Goal: Transaction & Acquisition: Purchase product/service

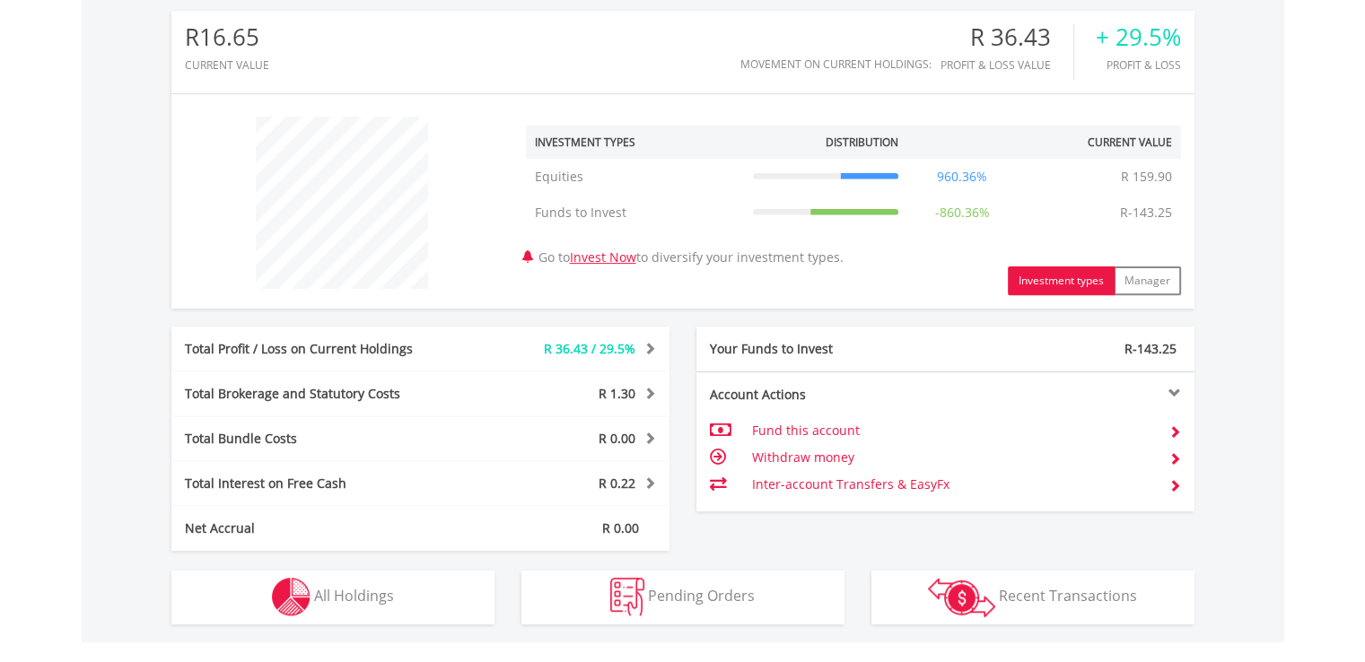
scroll to position [598, 0]
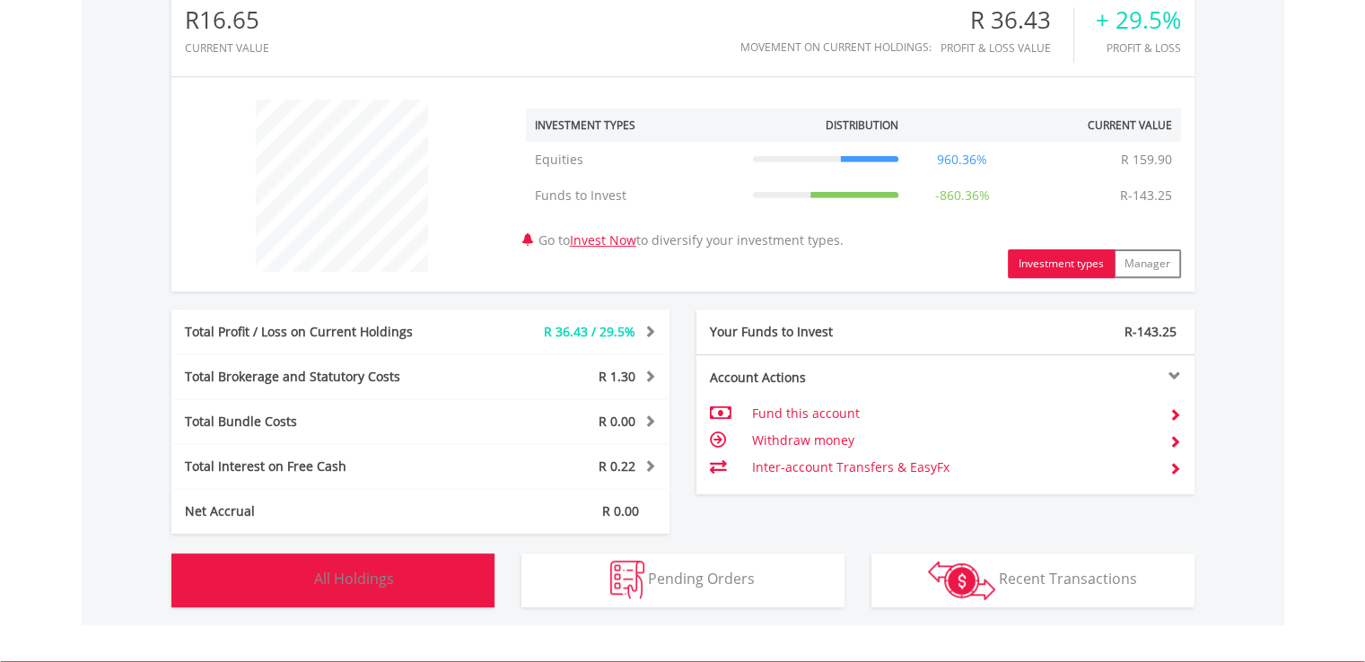
click at [348, 602] on button "Holdings All Holdings" at bounding box center [332, 581] width 323 height 54
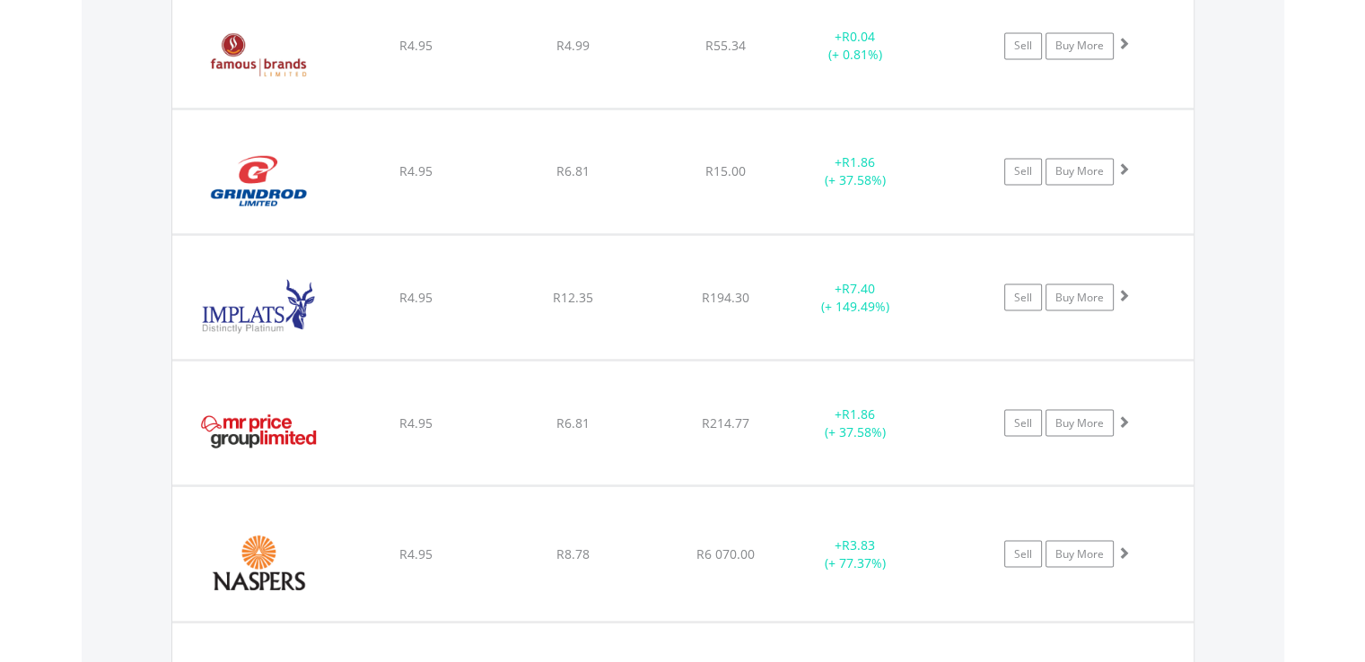
scroll to position [3128, 0]
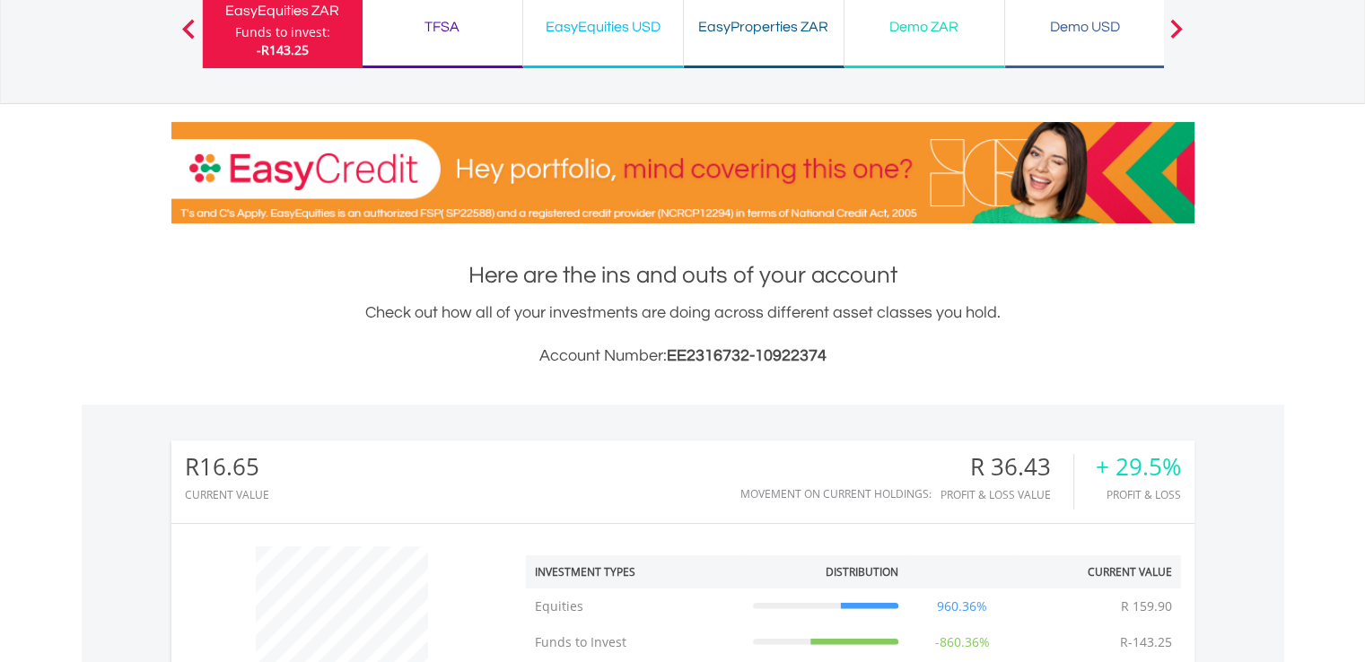
scroll to position [0, 0]
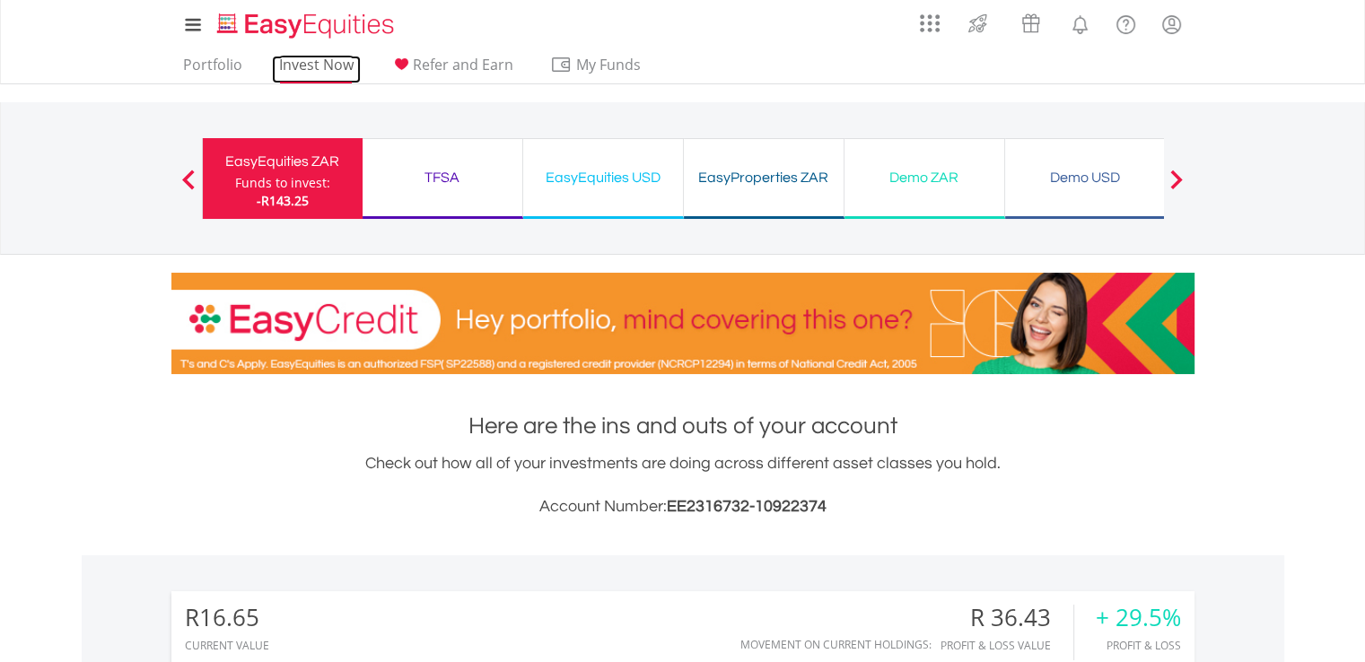
click at [305, 64] on link "Invest Now" at bounding box center [316, 70] width 89 height 28
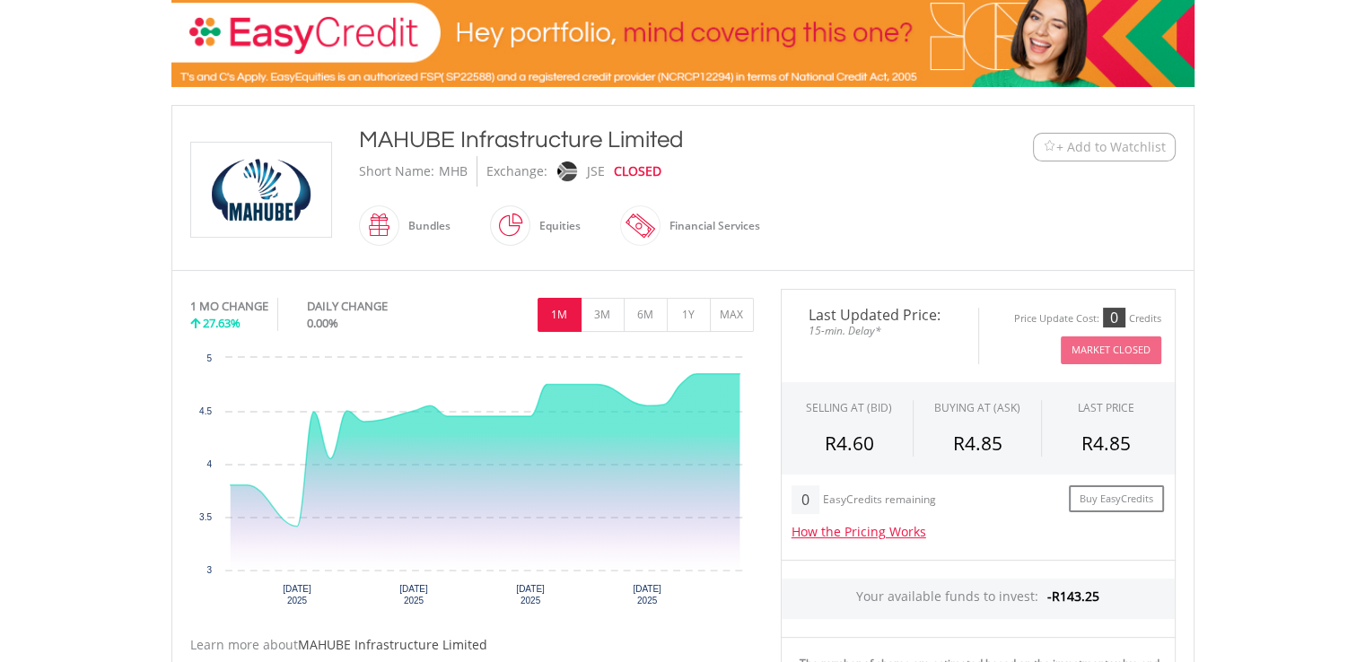
scroll to position [323, 0]
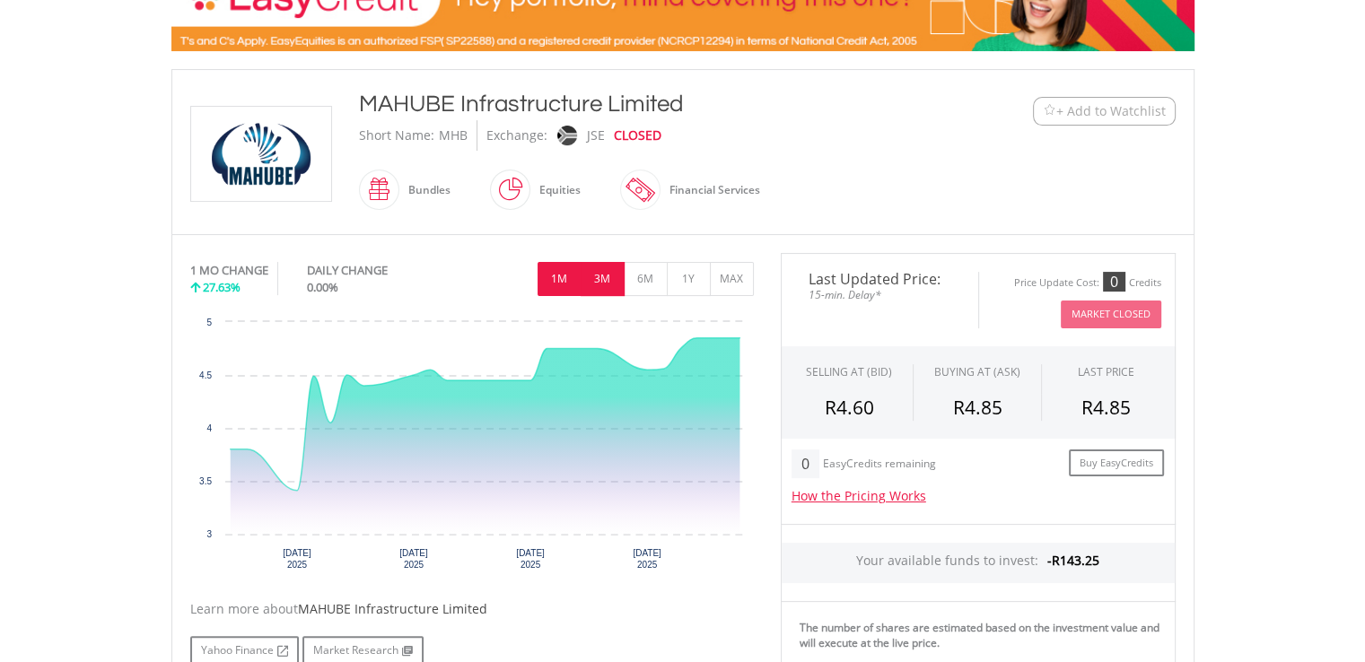
click at [610, 288] on button "3M" at bounding box center [603, 279] width 44 height 34
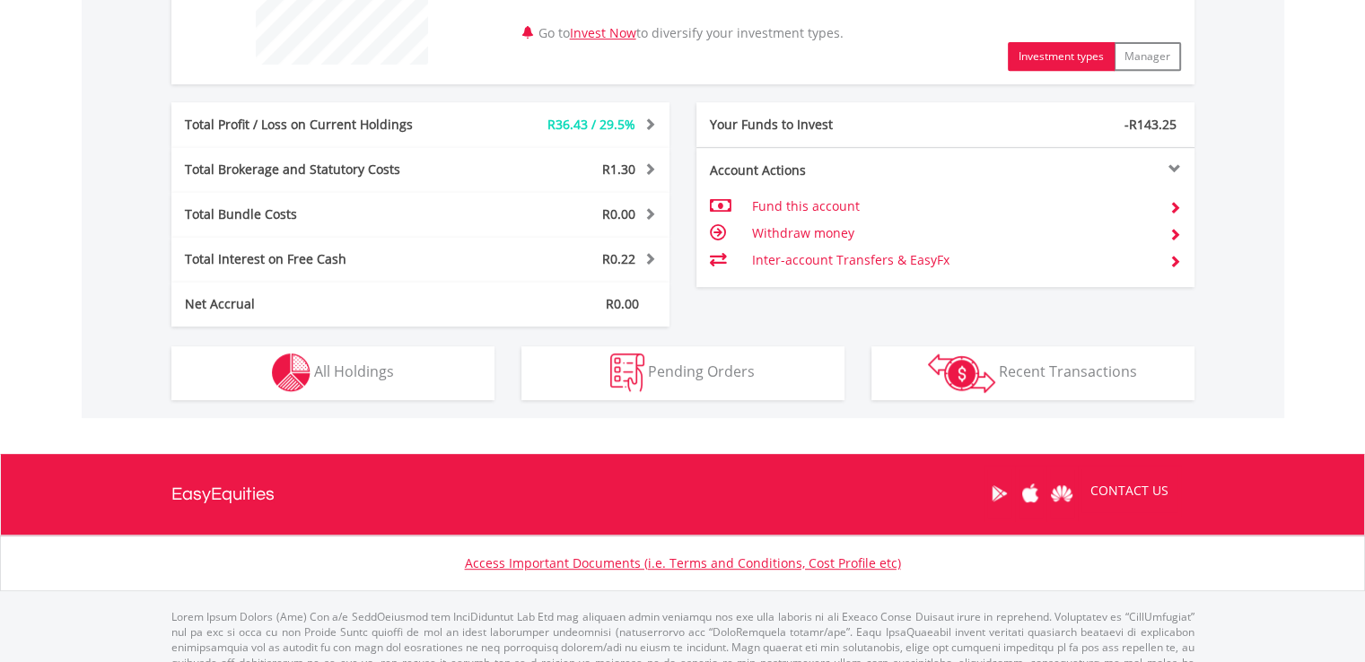
scroll to position [854, 0]
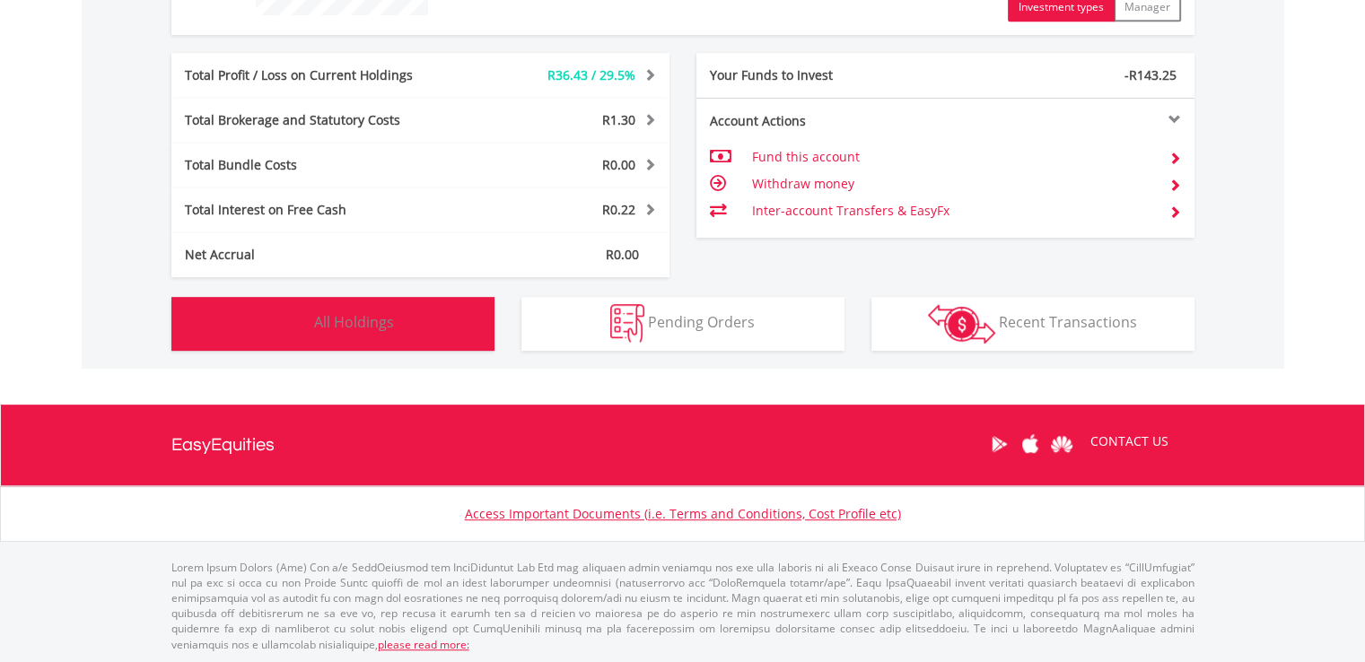
click at [449, 328] on button "Holdings All Holdings" at bounding box center [332, 324] width 323 height 54
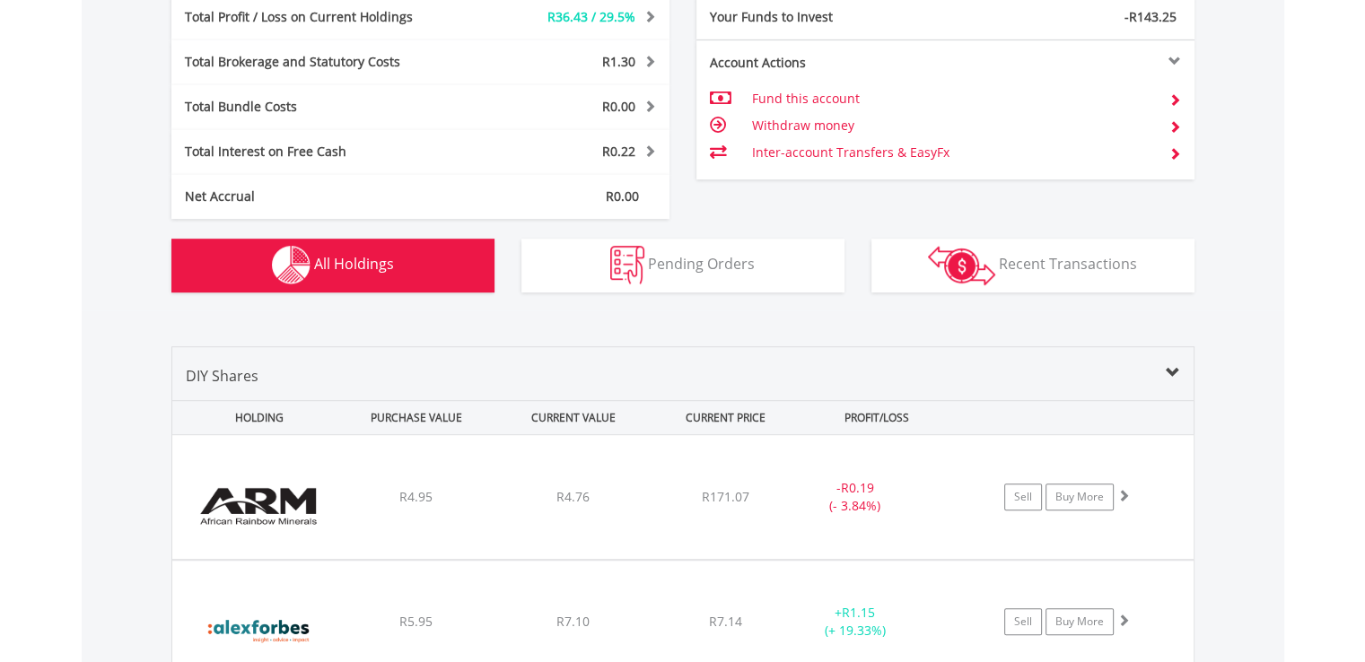
scroll to position [862, 0]
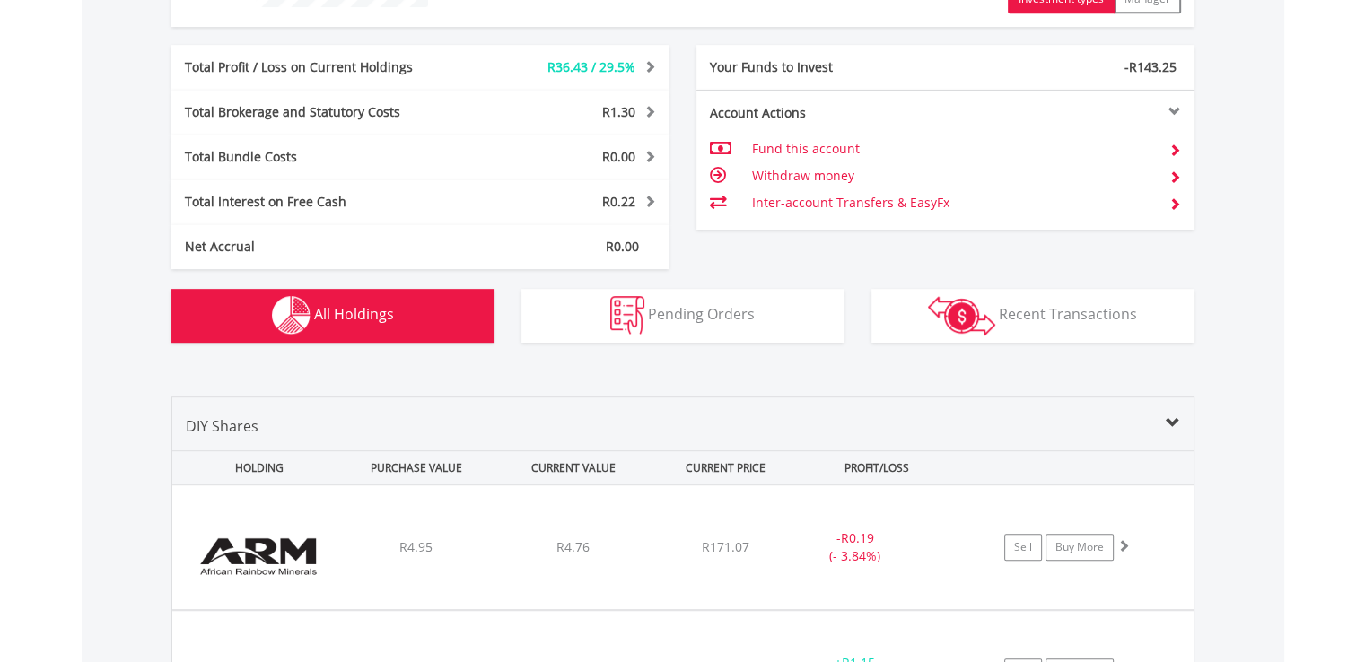
click at [652, 353] on div "R16.65 CURRENT VALUE Movement on Current Holdings: R36.43 Profit & Loss Value +…" at bounding box center [683, 27] width 1202 height 668
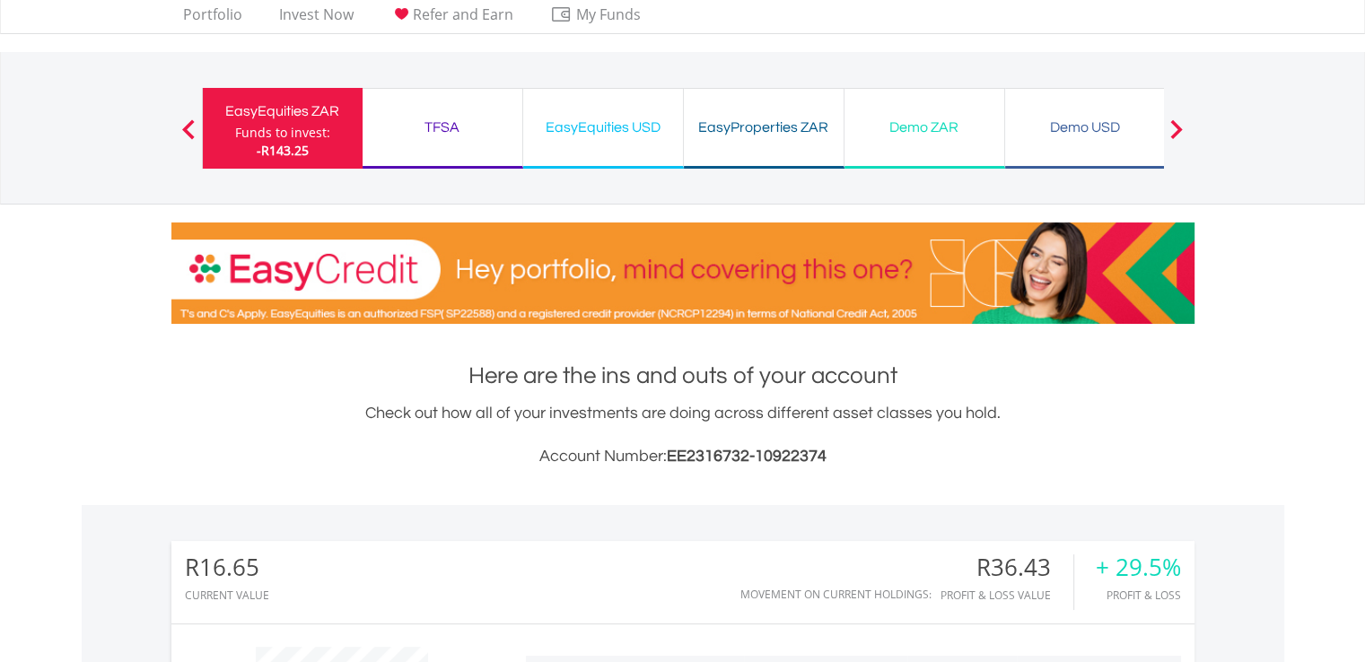
scroll to position [0, 0]
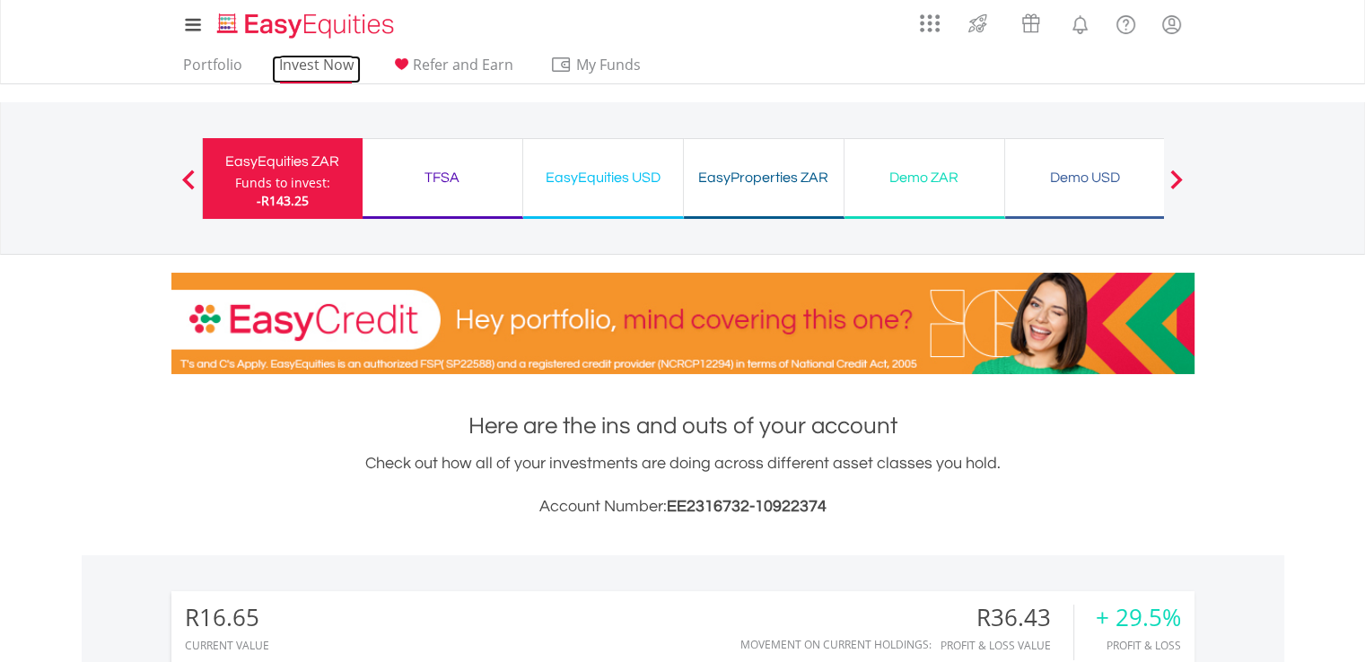
click at [311, 65] on link "Invest Now" at bounding box center [316, 70] width 89 height 28
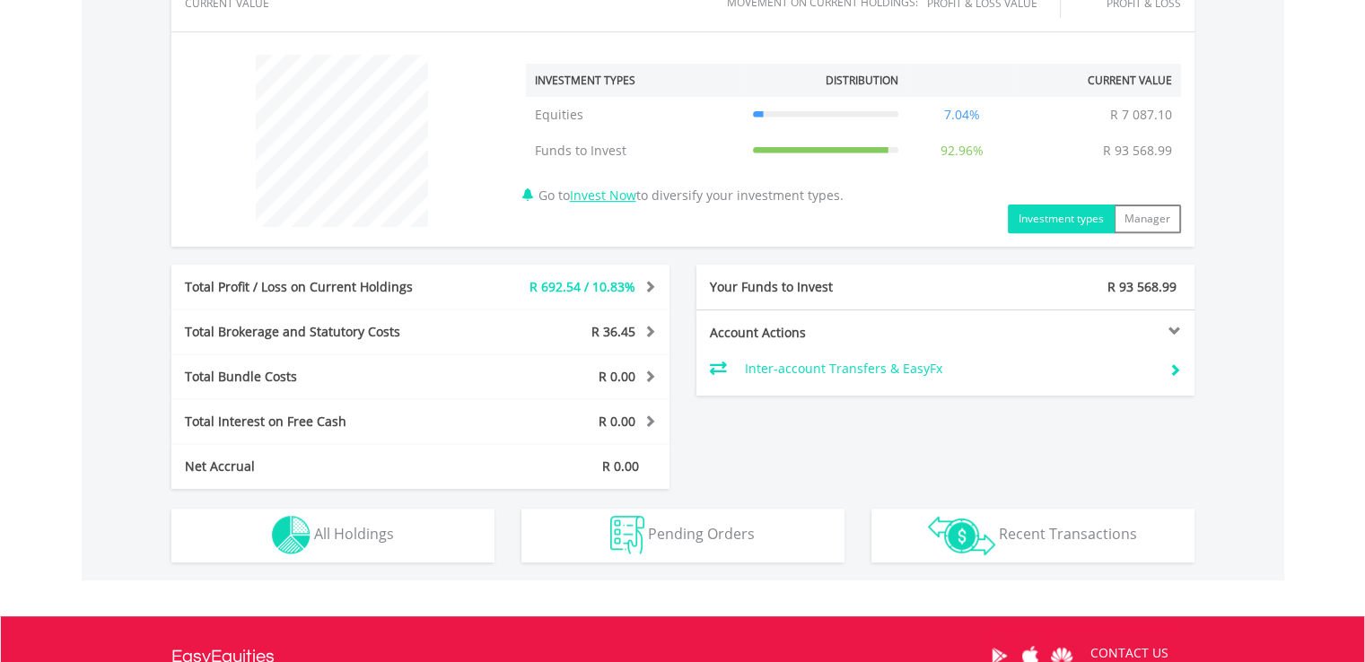
scroll to position [659, 0]
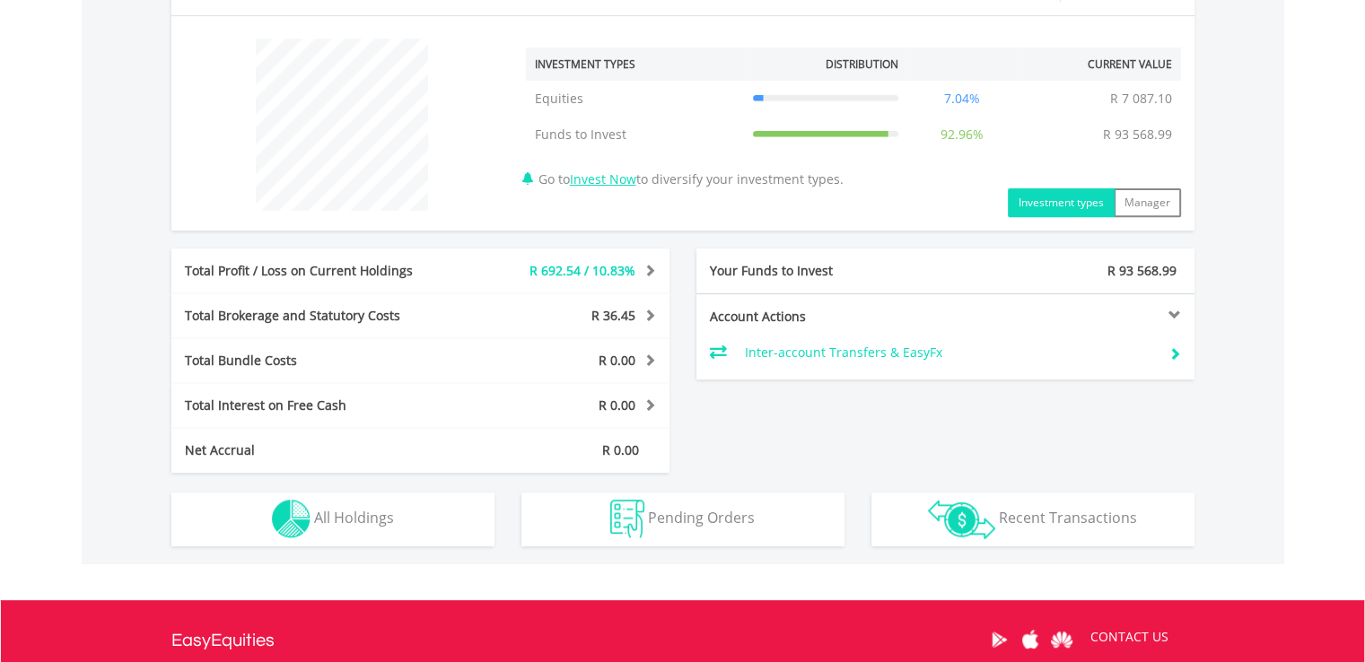
drag, startPoint x: 1377, startPoint y: 200, endPoint x: 1340, endPoint y: 489, distance: 291.2
click at [1340, 489] on html "My Investments Invest Now New Listings Sell My Recurring Investments Pending Or…" at bounding box center [682, 107] width 1365 height 1533
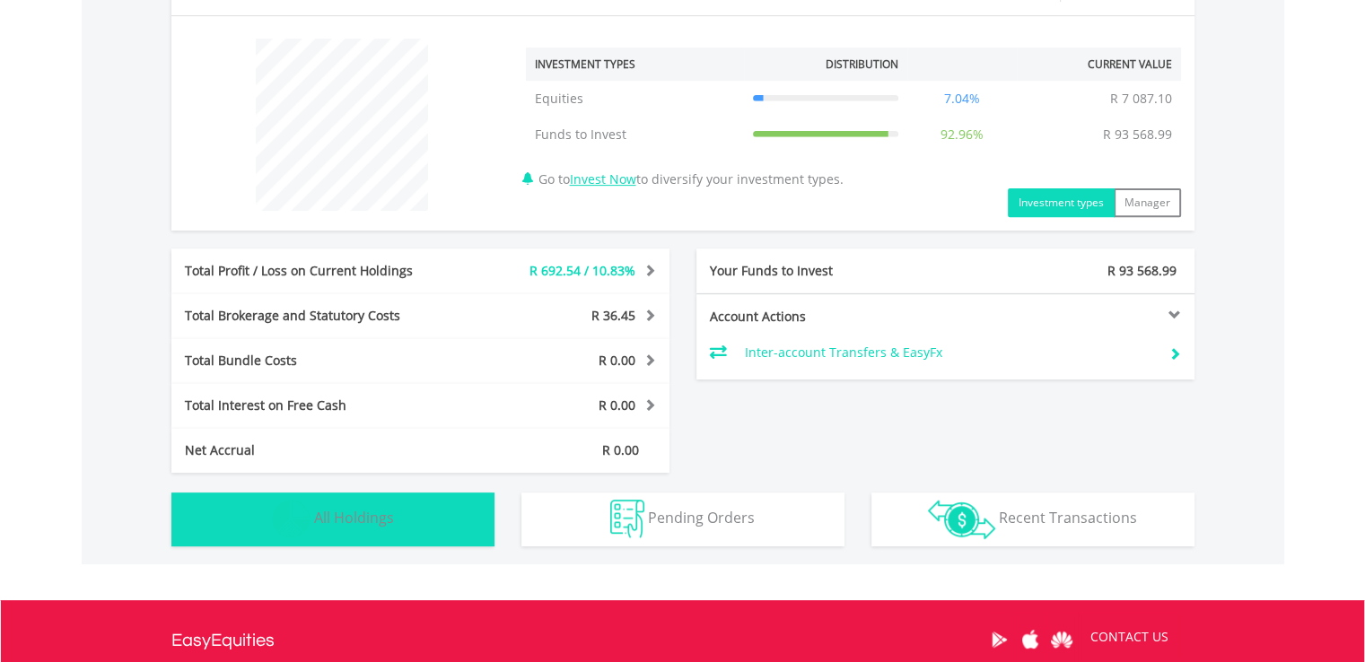
click at [371, 520] on span "All Holdings" at bounding box center [354, 518] width 80 height 20
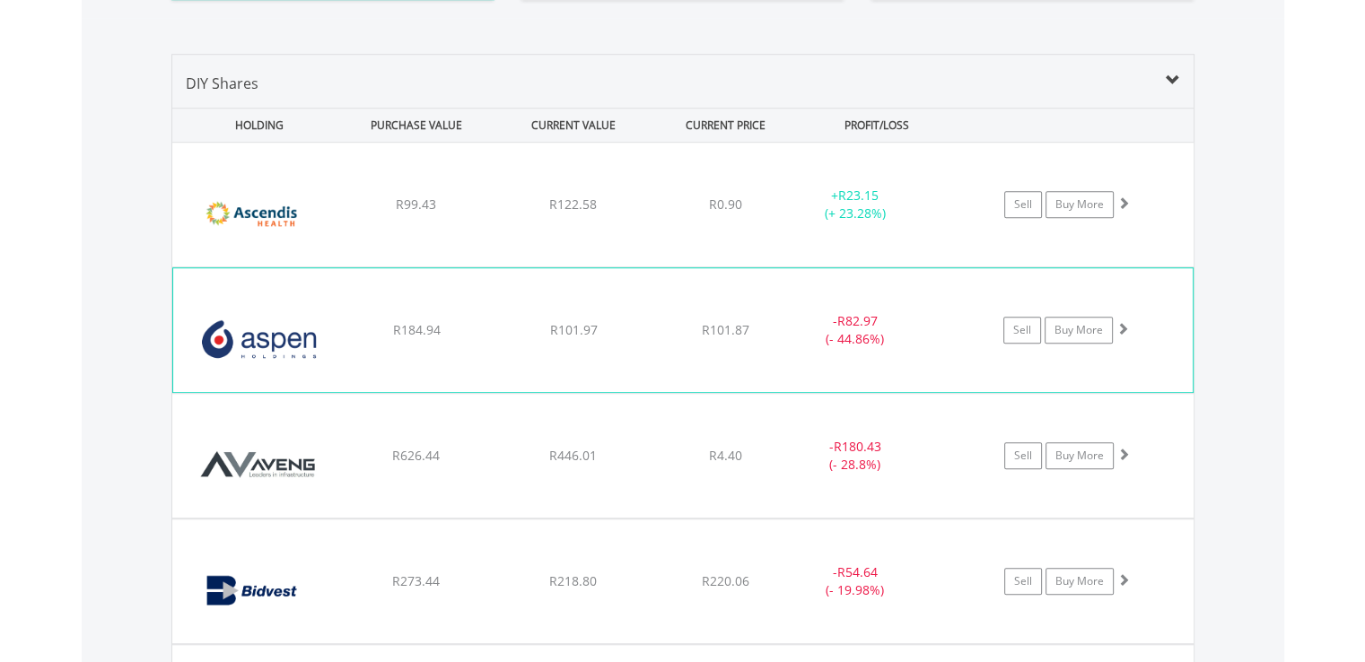
scroll to position [1149, 0]
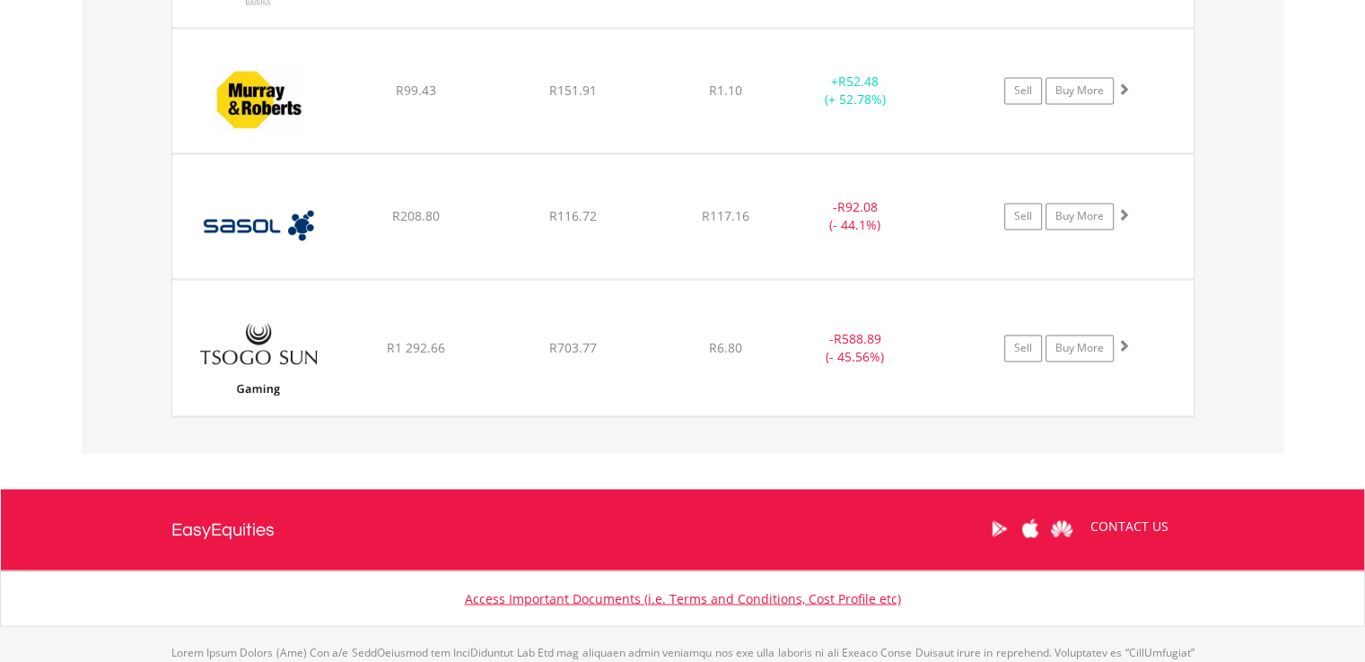
scroll to position [3031, 0]
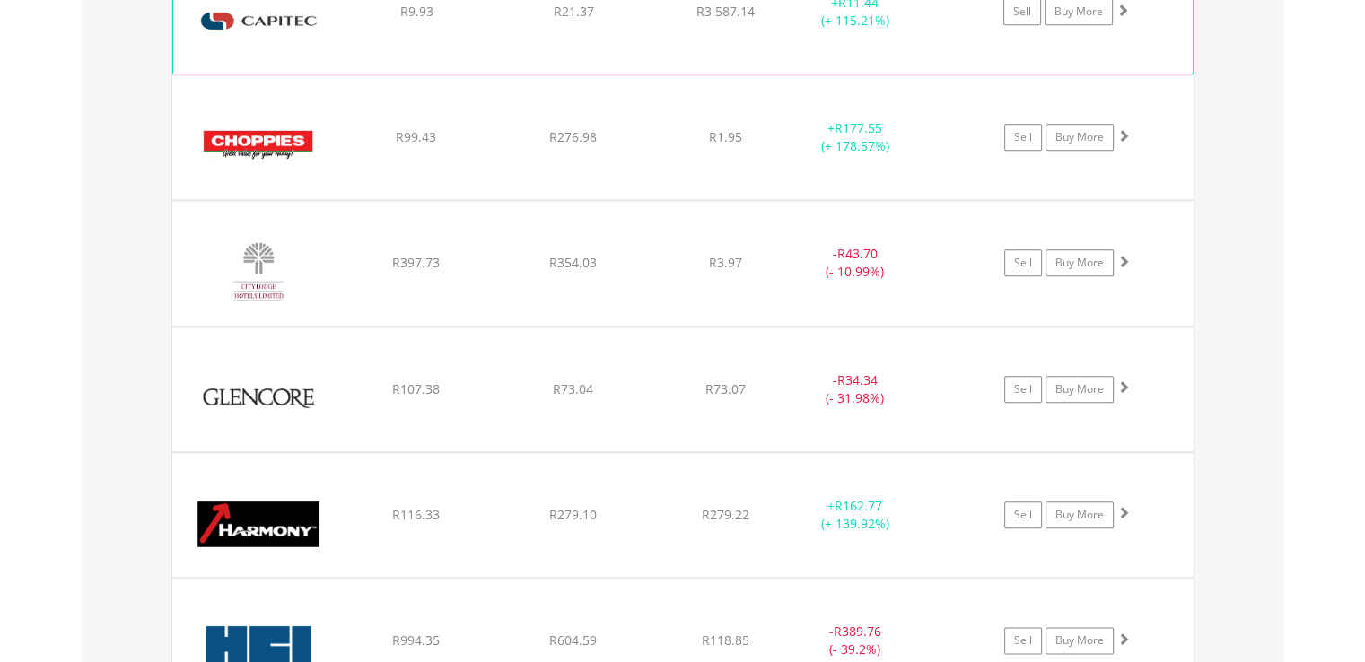
scroll to position [2062, 0]
